Goal: Task Accomplishment & Management: Use online tool/utility

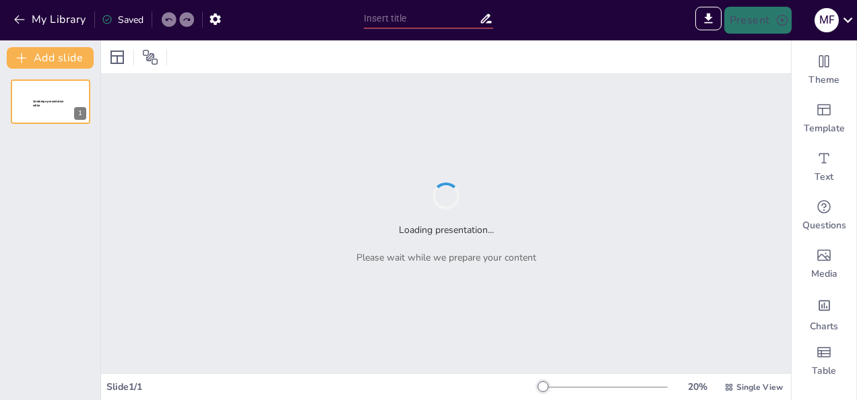
type input "Evaluación del Desempeño Organizacional: Herramienta Clave para la Eficiencia"
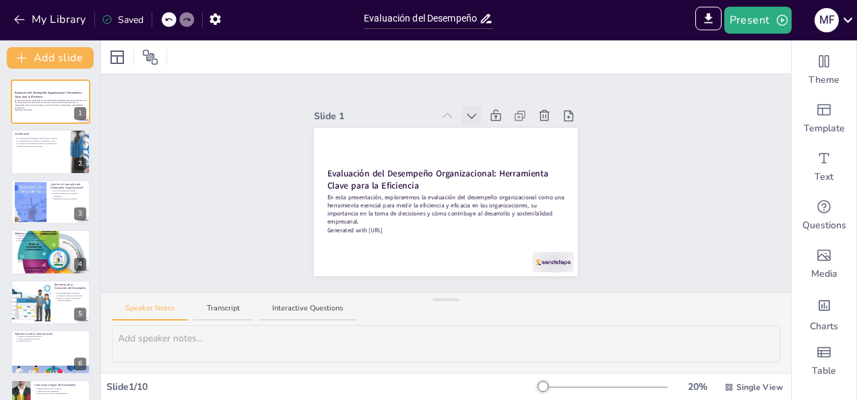
click at [465, 112] on icon at bounding box center [471, 115] width 13 height 13
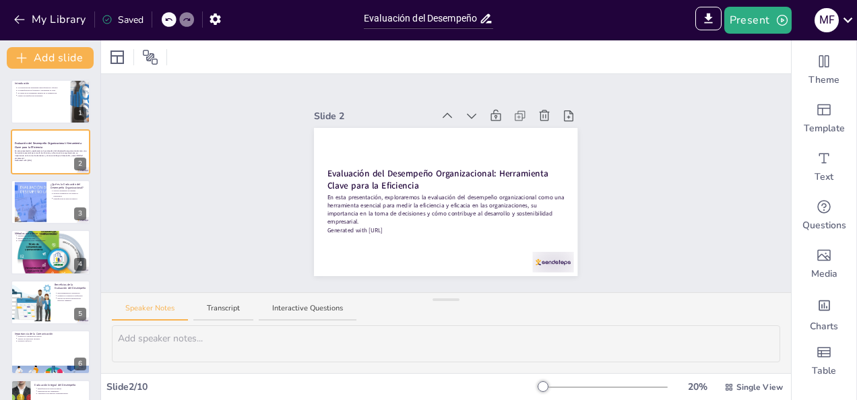
click at [465, 112] on icon at bounding box center [471, 115] width 13 height 13
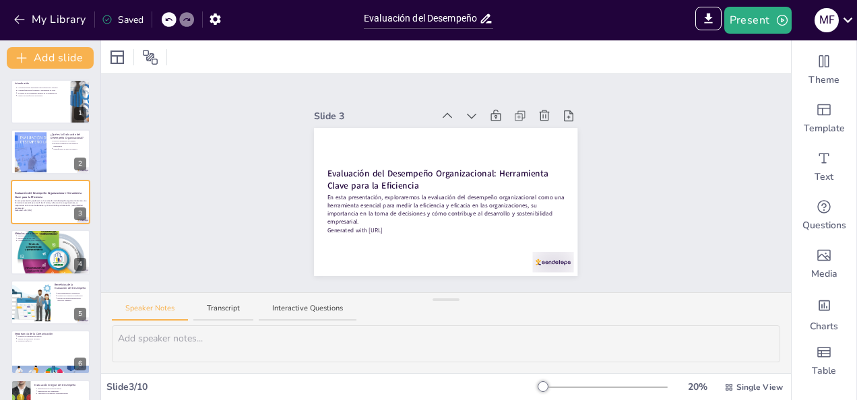
click at [465, 112] on icon at bounding box center [471, 115] width 13 height 13
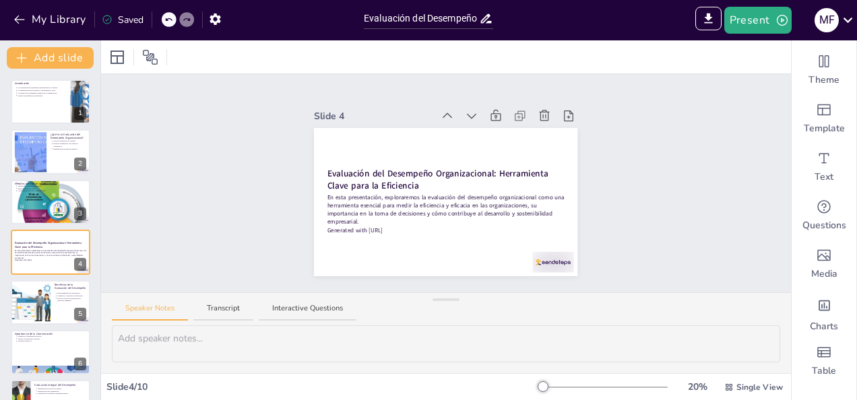
click at [465, 112] on icon at bounding box center [471, 115] width 13 height 13
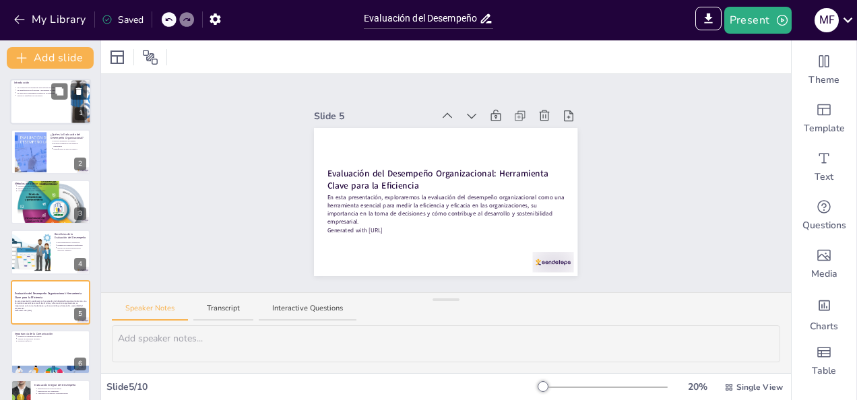
click at [35, 100] on div at bounding box center [50, 102] width 81 height 46
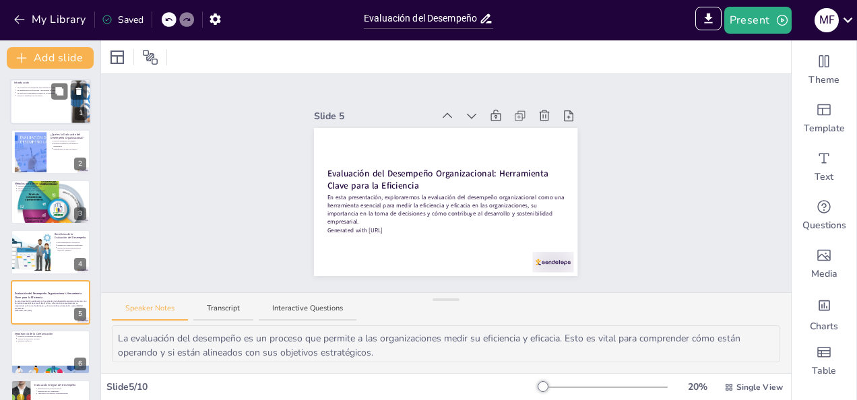
click at [35, 100] on div at bounding box center [50, 102] width 81 height 46
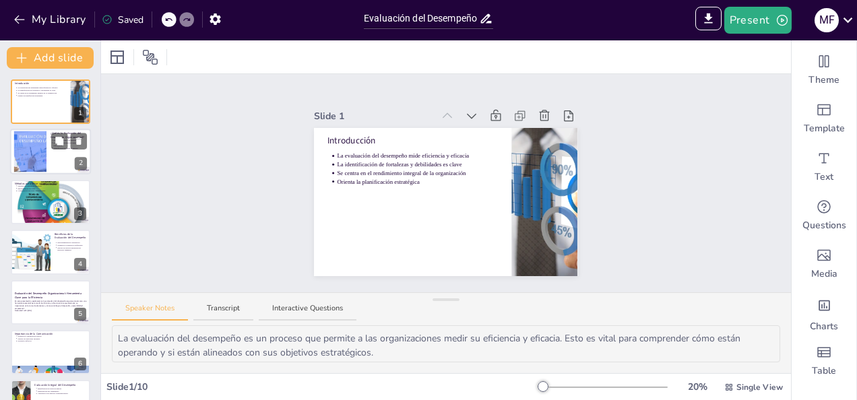
click at [30, 145] on div at bounding box center [30, 151] width 73 height 41
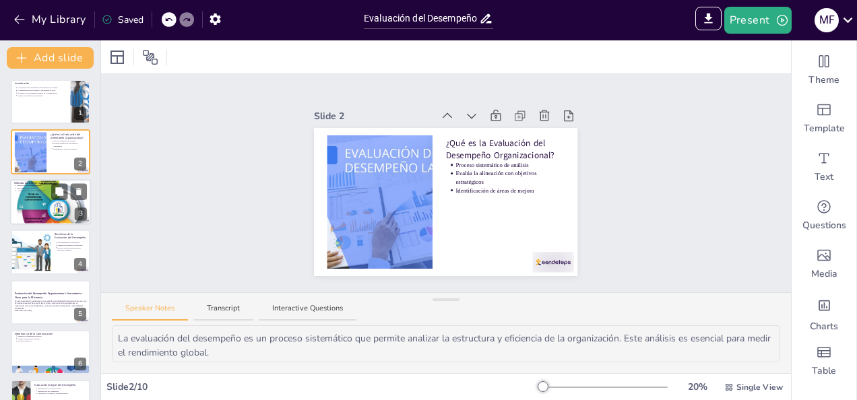
click at [36, 195] on div at bounding box center [50, 202] width 81 height 92
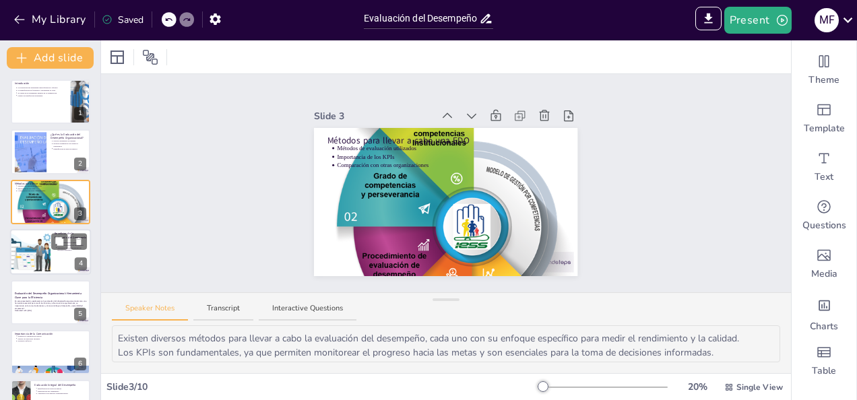
click at [46, 248] on div at bounding box center [30, 252] width 81 height 46
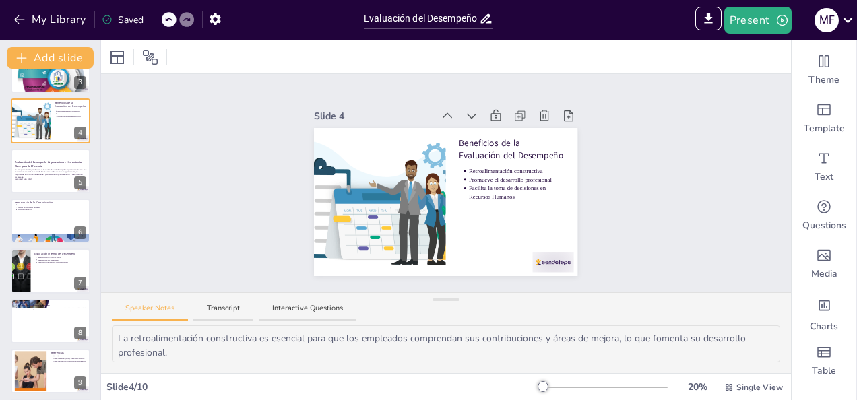
scroll to position [144, 0]
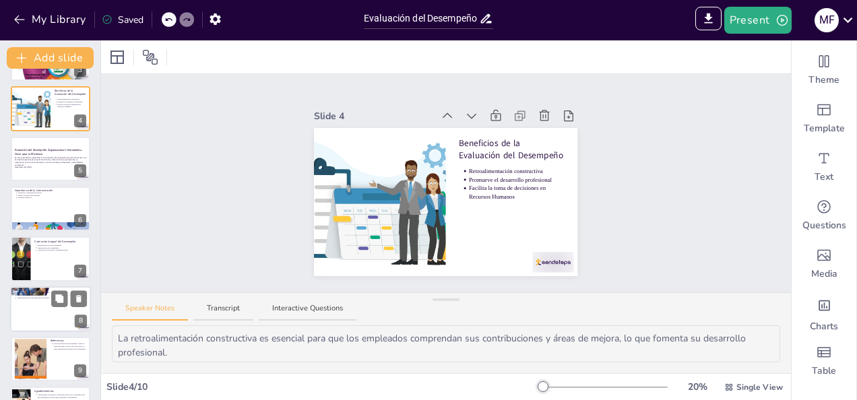
click at [22, 298] on p "Transformación de información en acciones" at bounding box center [52, 297] width 70 height 3
type textarea "La evaluación del desempeño es un componente clave para el crecimiento y sosten…"
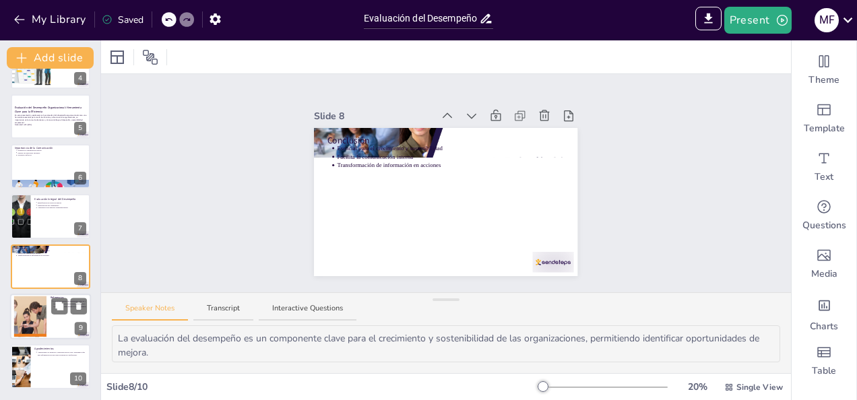
click at [53, 321] on div at bounding box center [50, 317] width 81 height 46
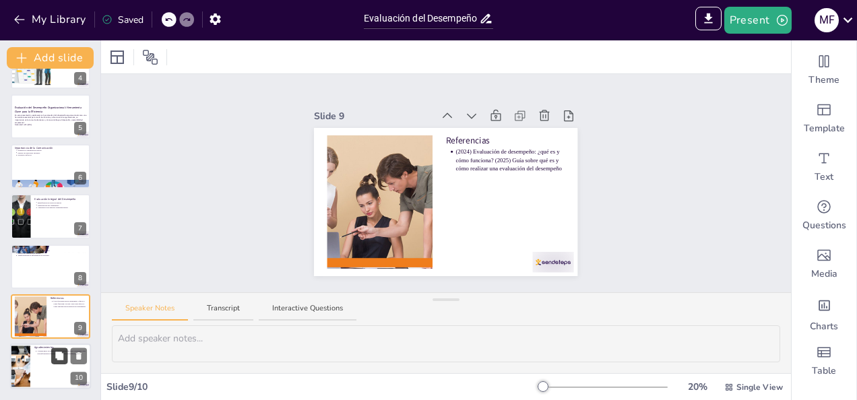
click at [55, 358] on icon at bounding box center [59, 356] width 9 height 9
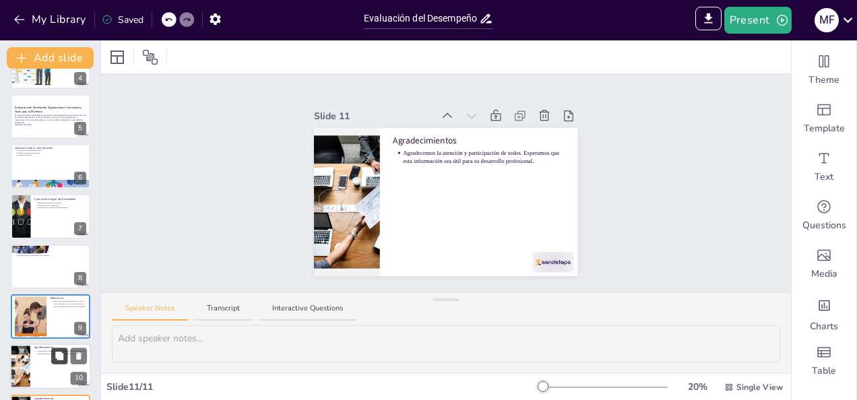
scroll to position [236, 0]
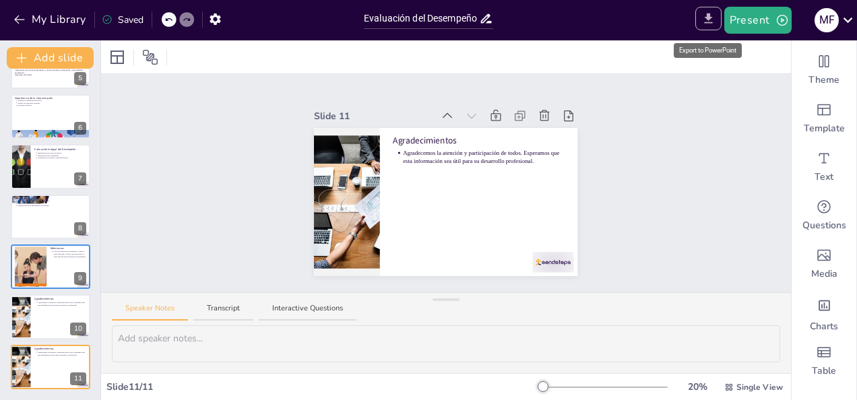
click at [707, 18] on icon "Export to PowerPoint" at bounding box center [708, 18] width 8 height 10
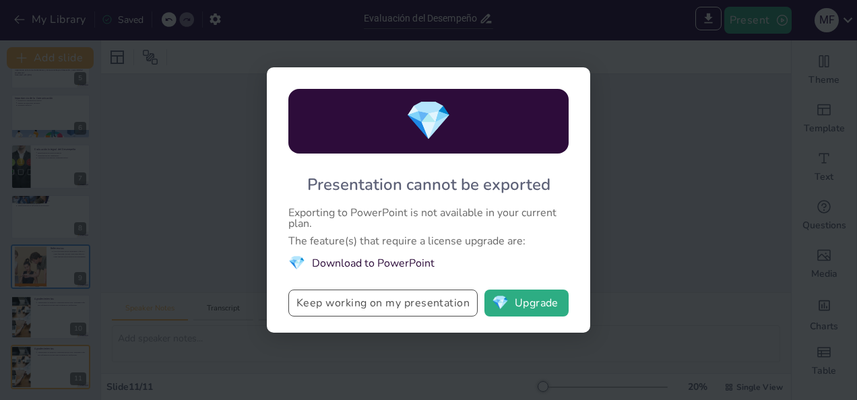
click at [415, 305] on button "Keep working on my presentation" at bounding box center [382, 303] width 189 height 27
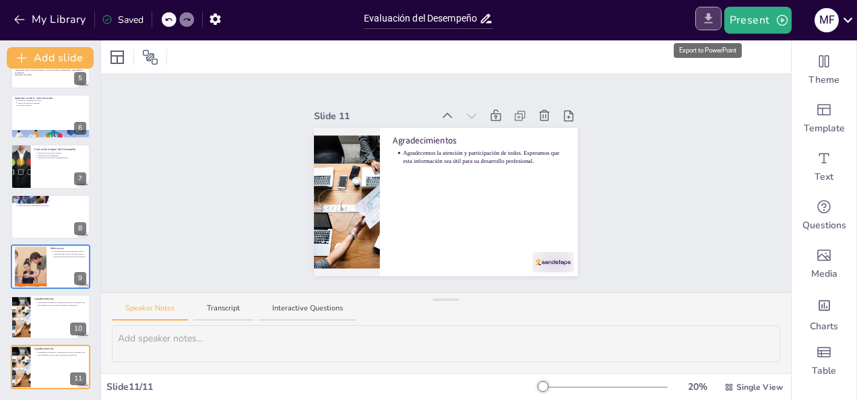
click at [714, 21] on icon "Export to PowerPoint" at bounding box center [708, 18] width 14 height 14
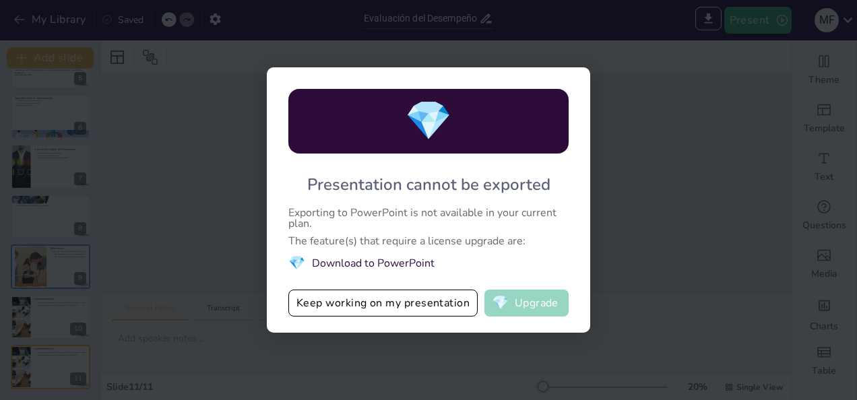
click at [551, 305] on button "💎 Upgrade" at bounding box center [526, 303] width 84 height 27
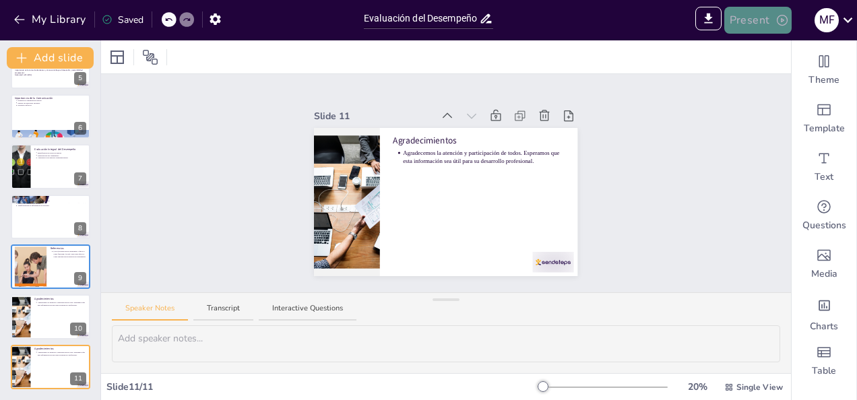
click at [751, 20] on button "Present" at bounding box center [757, 20] width 67 height 27
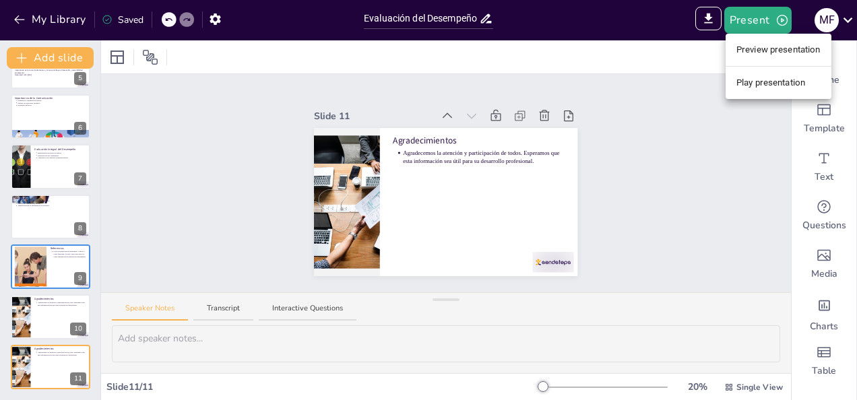
click at [756, 46] on li "Preview presentation" at bounding box center [779, 50] width 106 height 22
